Goal: Task Accomplishment & Management: Complete application form

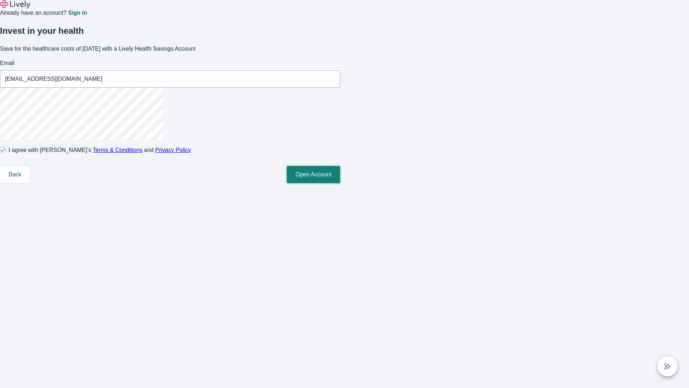
click at [340, 183] on button "Open Account" at bounding box center [314, 174] width 54 height 17
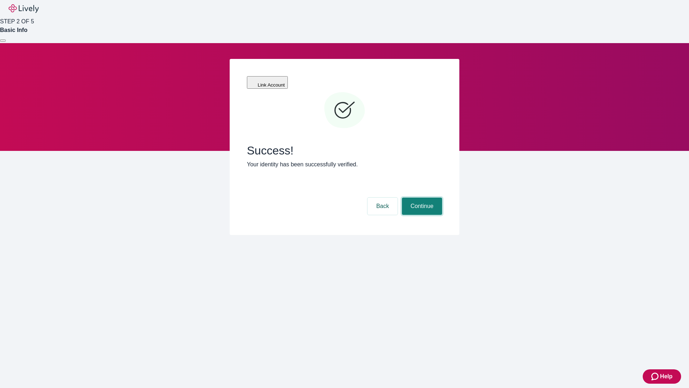
click at [421, 198] on button "Continue" at bounding box center [422, 206] width 40 height 17
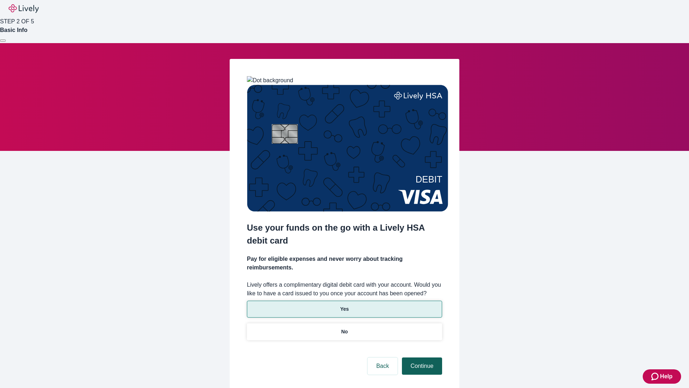
click at [344, 305] on p "Yes" at bounding box center [344, 309] width 9 height 8
click at [421, 357] on button "Continue" at bounding box center [422, 365] width 40 height 17
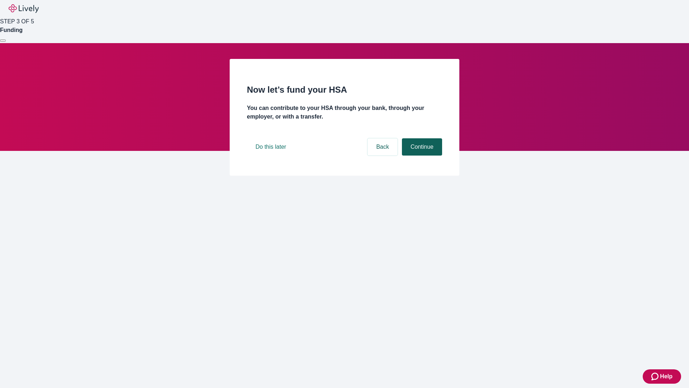
click at [421, 155] on button "Continue" at bounding box center [422, 146] width 40 height 17
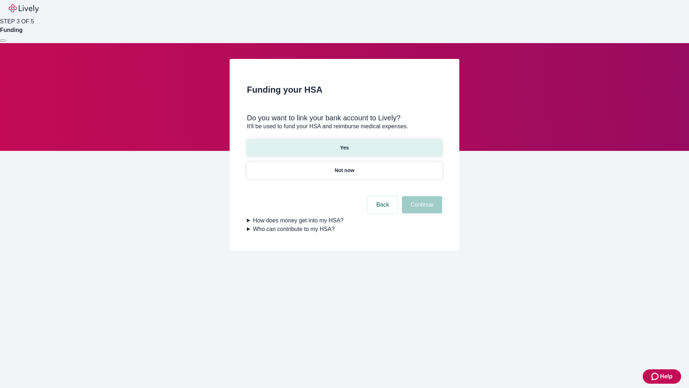
click at [344, 144] on p "Yes" at bounding box center [344, 148] width 9 height 8
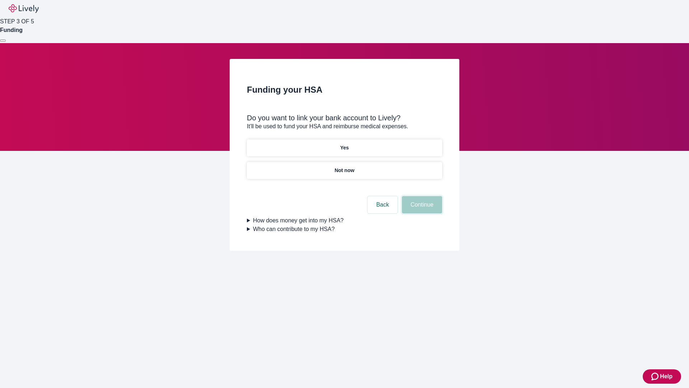
click at [421, 196] on button "Continue" at bounding box center [422, 204] width 40 height 17
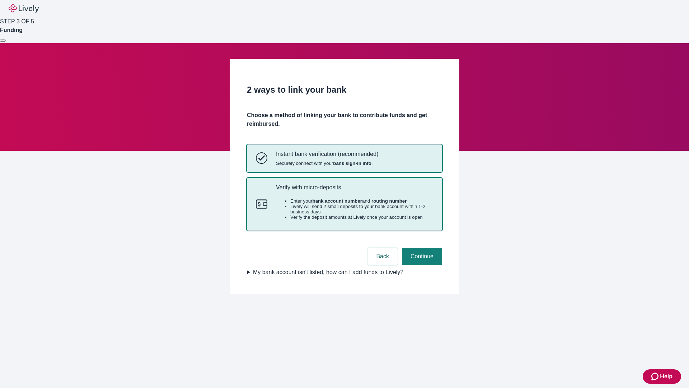
click at [354, 191] on p "Verify with micro-deposits" at bounding box center [354, 187] width 157 height 7
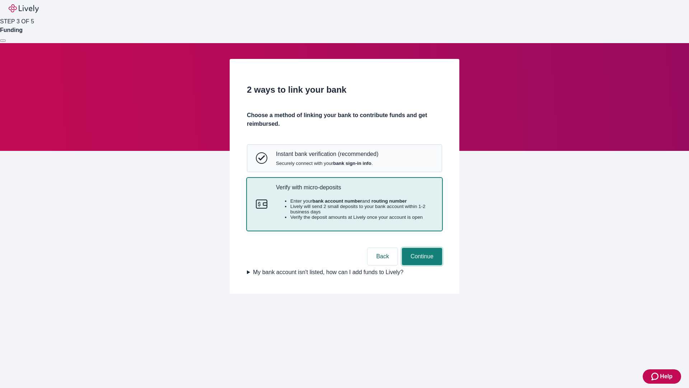
click at [421, 265] on button "Continue" at bounding box center [422, 256] width 40 height 17
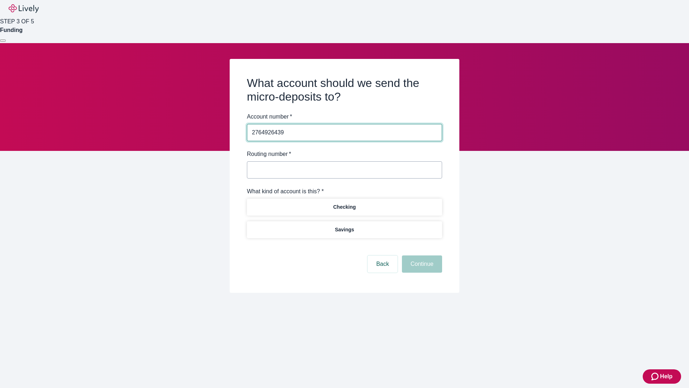
type input "2764926439"
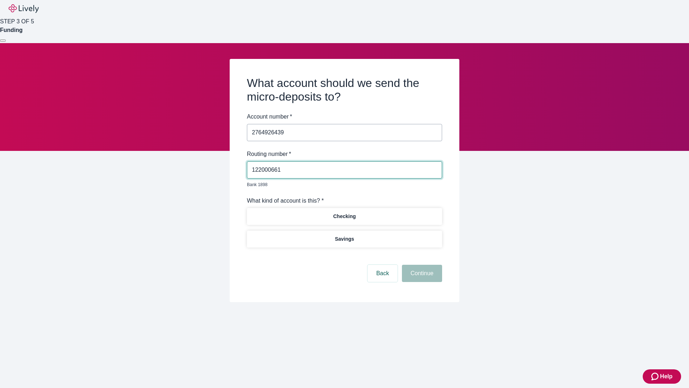
type input "122000661"
click at [344, 213] on p "Checking" at bounding box center [344, 217] width 23 height 8
click at [421, 265] on button "Continue" at bounding box center [422, 273] width 40 height 17
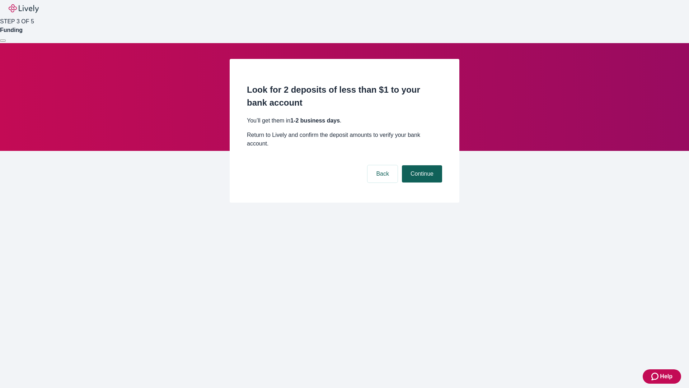
click at [421, 165] on button "Continue" at bounding box center [422, 173] width 40 height 17
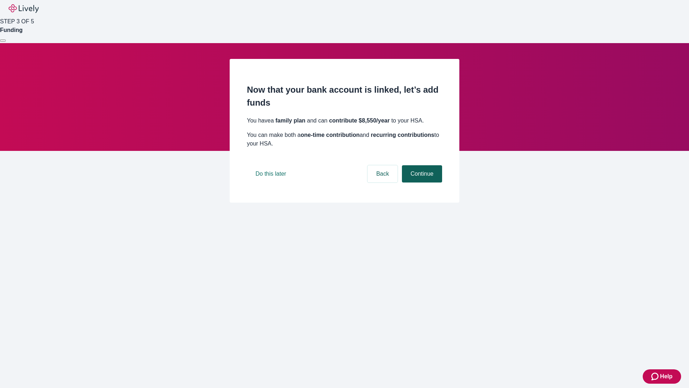
click at [421, 182] on button "Continue" at bounding box center [422, 173] width 40 height 17
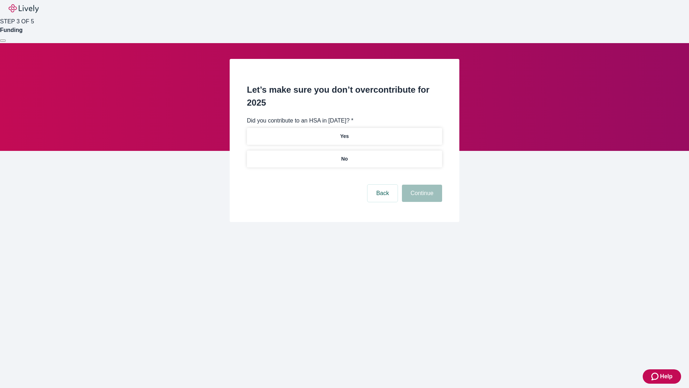
click at [344, 155] on p "No" at bounding box center [345, 159] width 7 height 8
click at [421, 185] on button "Continue" at bounding box center [422, 193] width 40 height 17
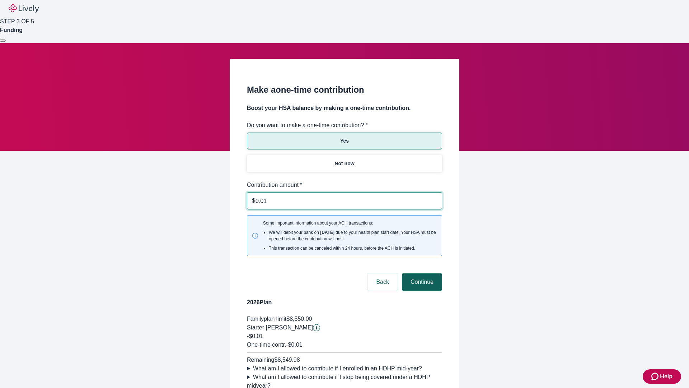
type input "0.01"
click at [421, 273] on button "Continue" at bounding box center [422, 281] width 40 height 17
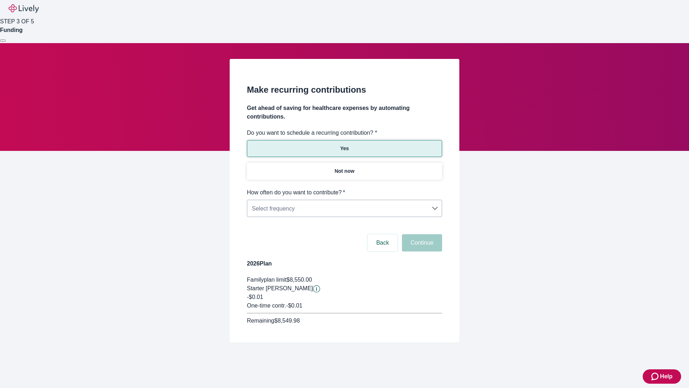
click at [344, 188] on body "Help STEP 3 OF 5 Funding Make recurring contributions Get ahead of saving for h…" at bounding box center [344, 188] width 689 height 377
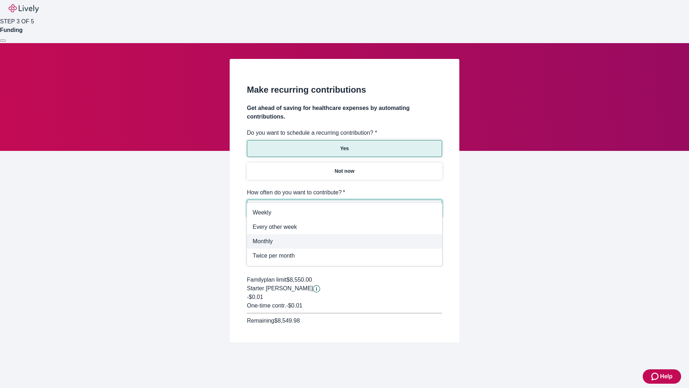
click at [345, 241] on span "Monthly" at bounding box center [345, 241] width 184 height 9
type input "Monthly"
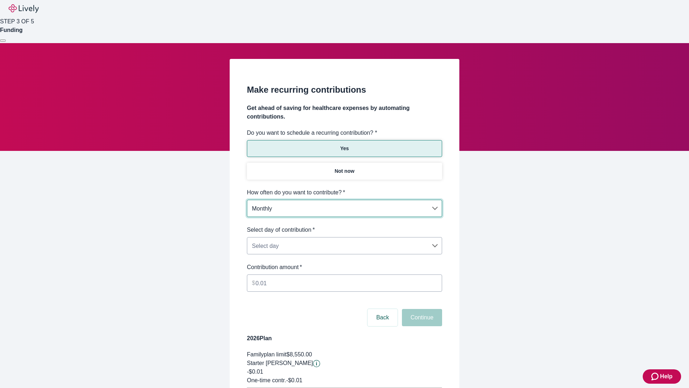
click at [344, 226] on body "Help STEP 3 OF 5 Funding Make recurring contributions Get ahead of saving for h…" at bounding box center [344, 225] width 689 height 451
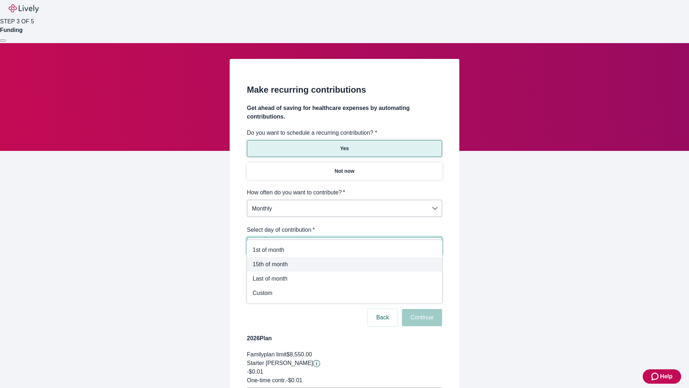
click at [345, 264] on span "15th of month" at bounding box center [345, 264] width 184 height 9
type input "Monthly15th"
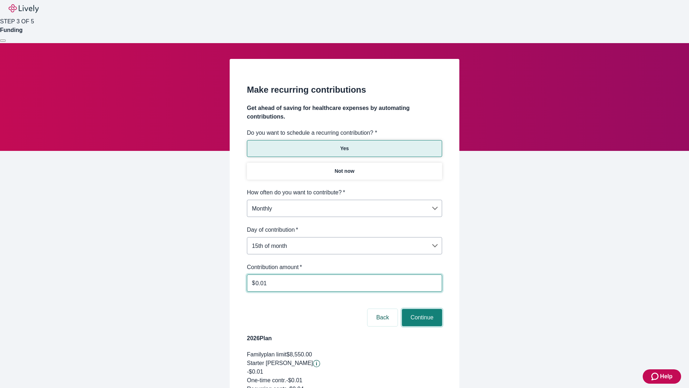
click at [421, 309] on button "Continue" at bounding box center [422, 317] width 40 height 17
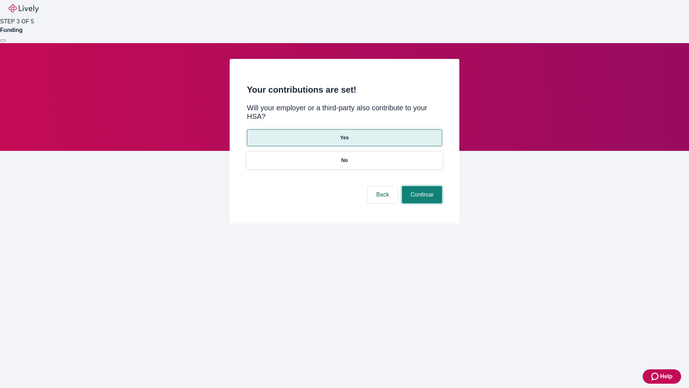
click at [421, 186] on button "Continue" at bounding box center [422, 194] width 40 height 17
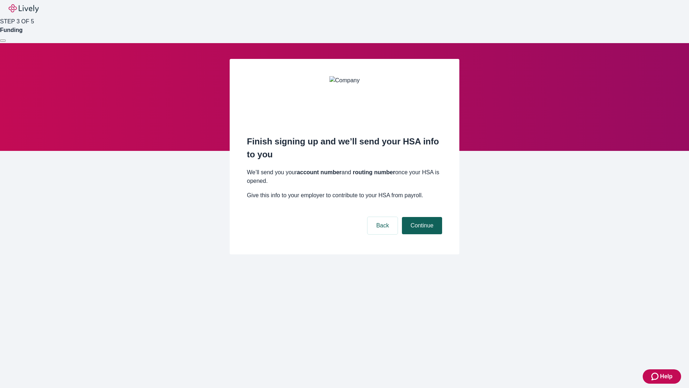
click at [421, 217] on button "Continue" at bounding box center [422, 225] width 40 height 17
